Goal: Task Accomplishment & Management: Complete application form

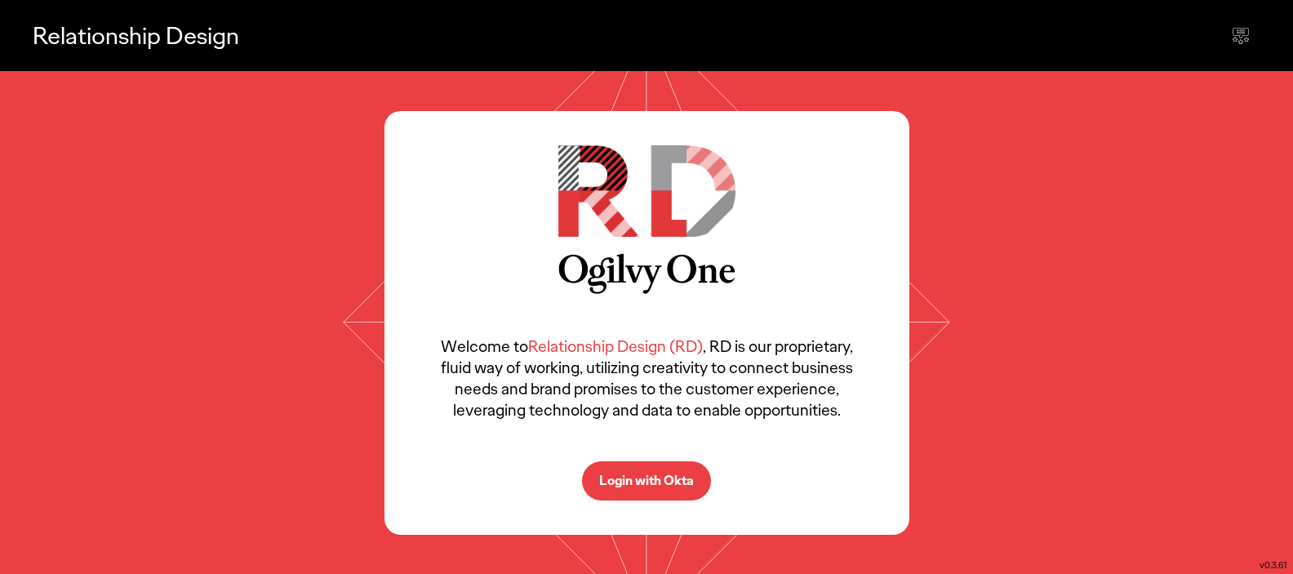
click at [648, 482] on p "Login with Okta" at bounding box center [646, 480] width 95 height 13
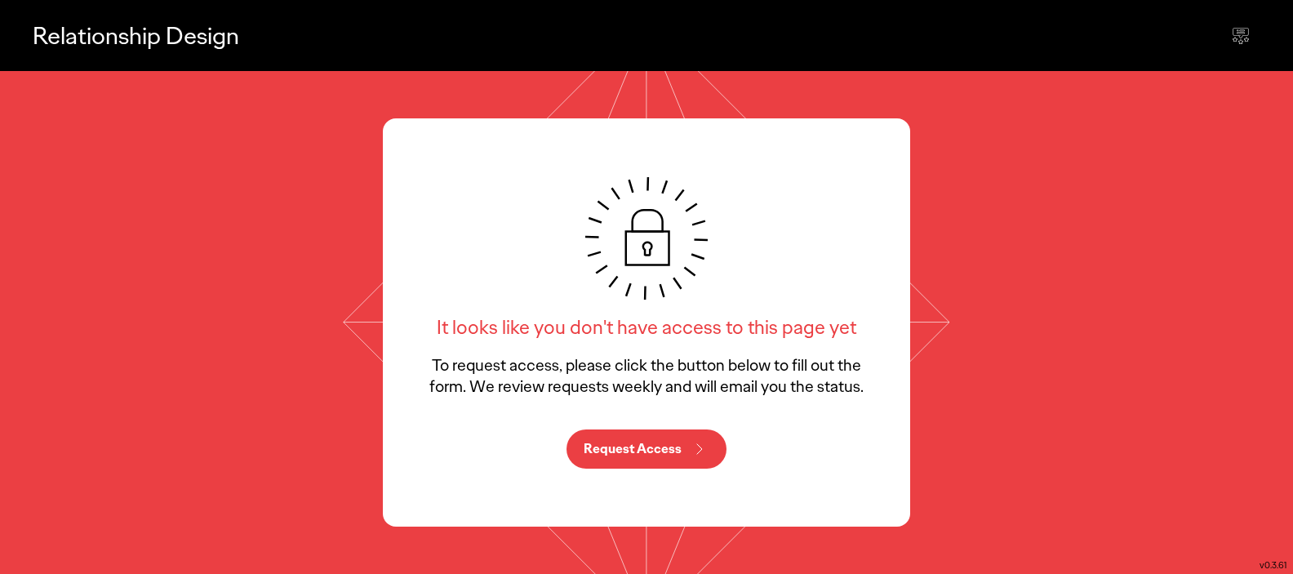
click at [658, 453] on p "Request Access" at bounding box center [633, 449] width 98 height 13
click at [338, 326] on icon at bounding box center [646, 322] width 617 height 503
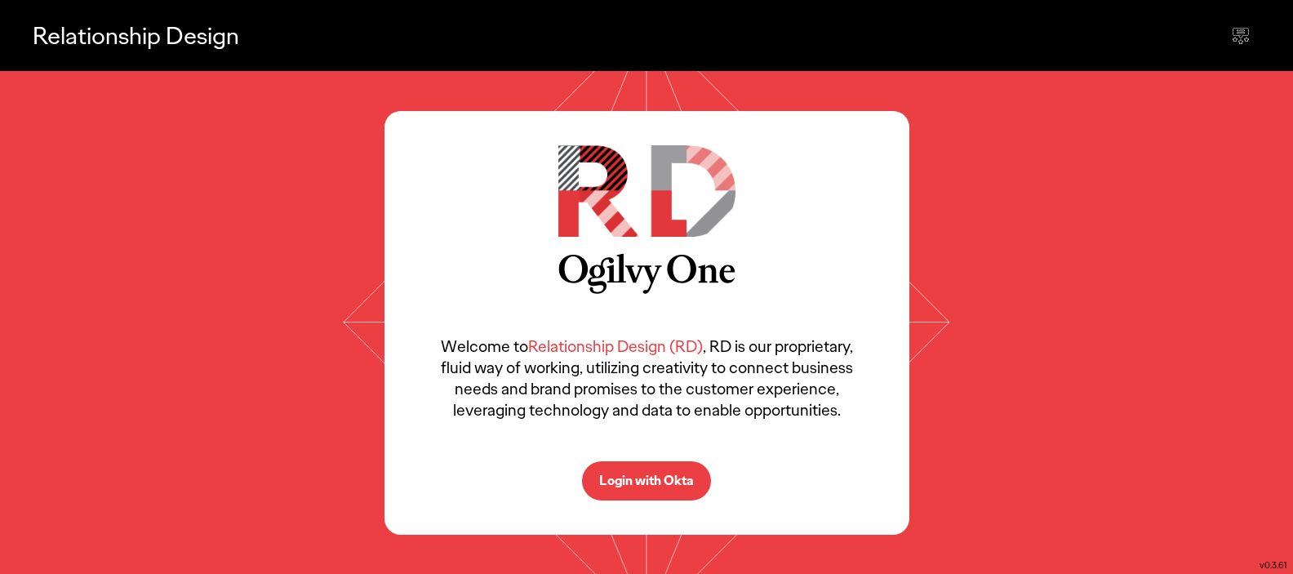
click at [629, 483] on p "Login with Okta" at bounding box center [646, 480] width 95 height 13
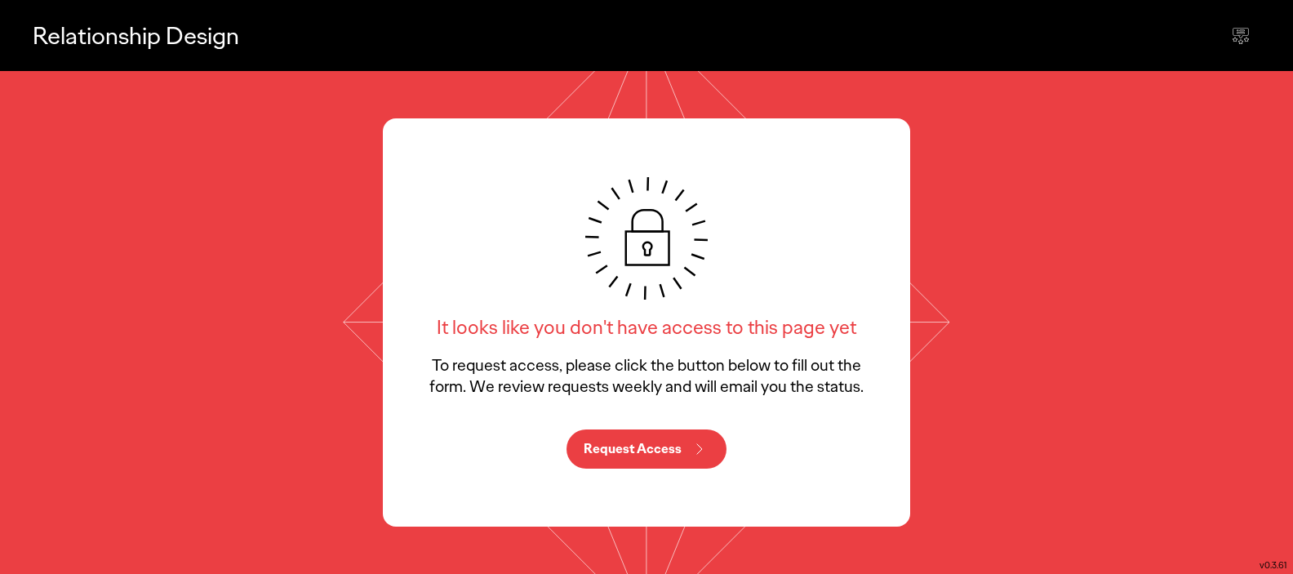
click at [644, 447] on p "Request Access" at bounding box center [633, 449] width 98 height 13
click at [389, 311] on div "It looks like you don't have access to this page yet To request access, please …" at bounding box center [646, 322] width 527 height 408
click at [652, 458] on button "Request Access" at bounding box center [647, 448] width 160 height 39
click at [927, 321] on icon at bounding box center [646, 322] width 617 height 503
click at [46, 28] on p "Relationship Design" at bounding box center [136, 35] width 207 height 33
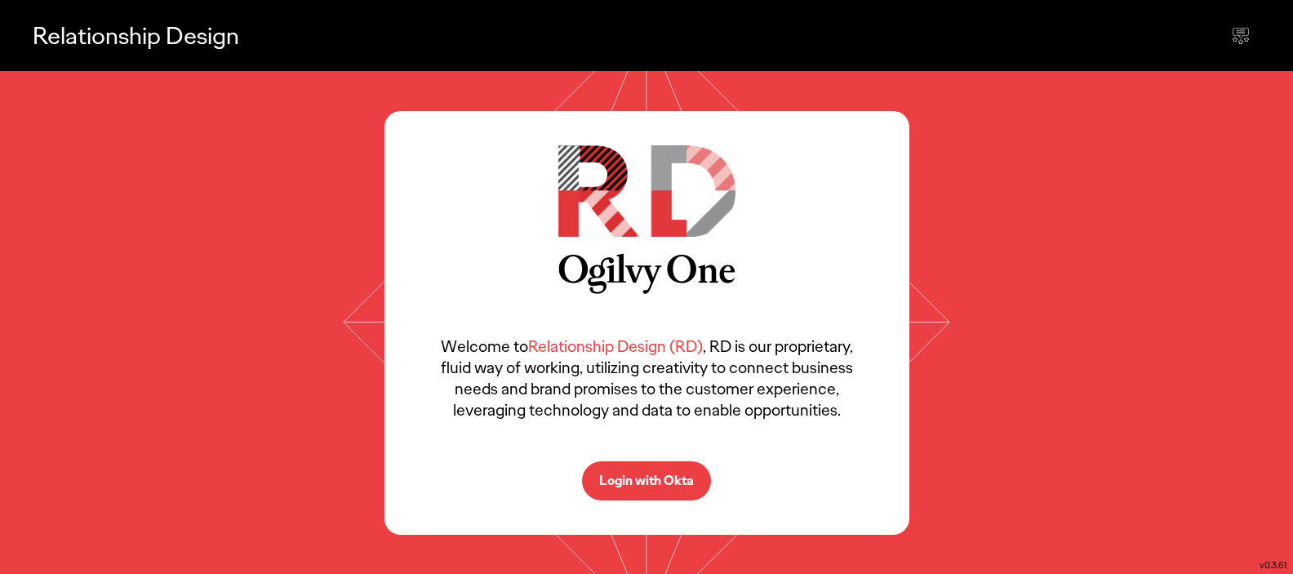
click at [64, 33] on p "Relationship Design" at bounding box center [136, 35] width 207 height 33
click at [616, 348] on span "Relationship Design (RD)" at bounding box center [615, 346] width 175 height 21
click at [643, 477] on p "Login with Okta" at bounding box center [646, 480] width 95 height 13
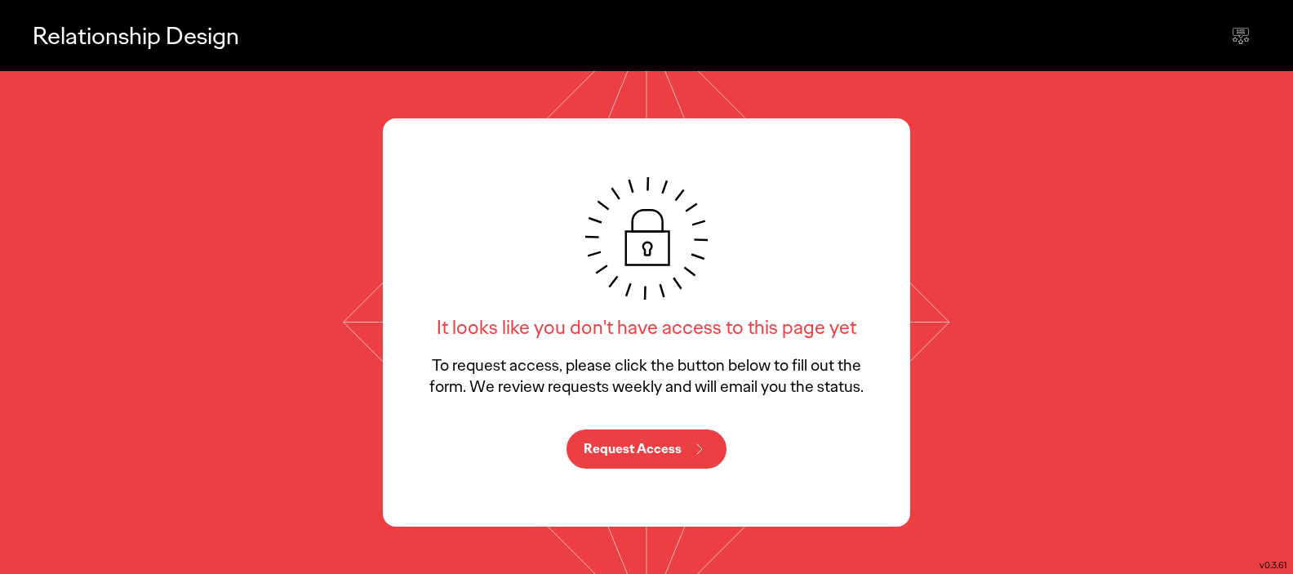
click at [647, 465] on button "Request Access" at bounding box center [647, 448] width 160 height 39
